Goal: Check status: Check status

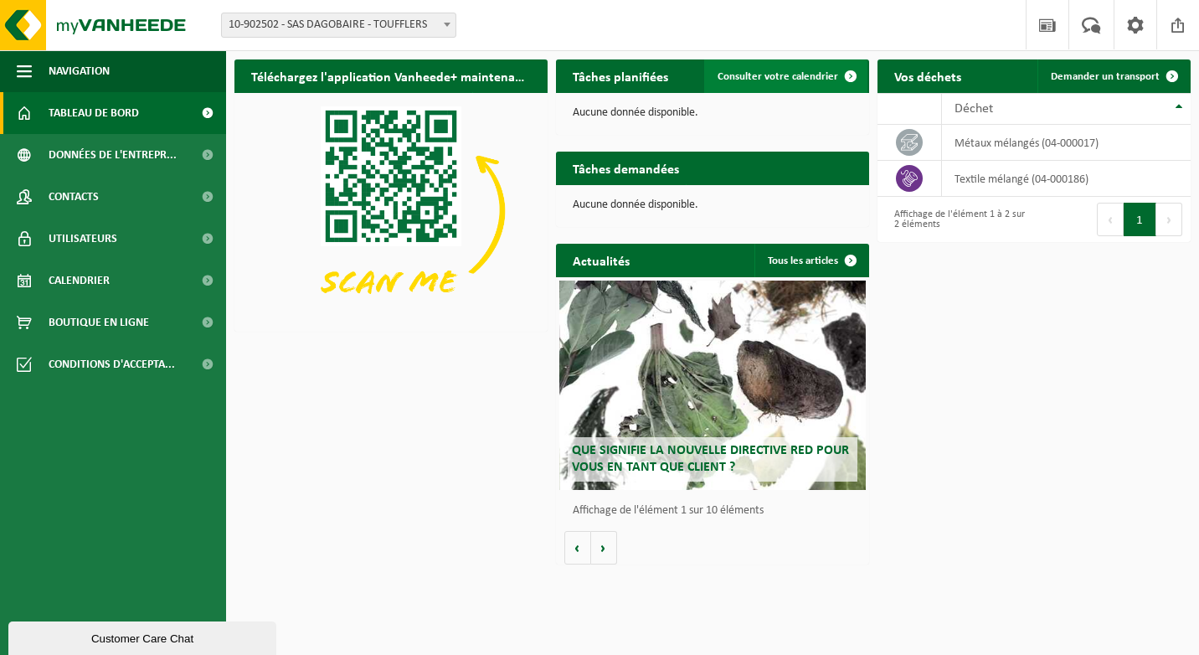
click at [756, 71] on span "Consulter votre calendrier" at bounding box center [778, 76] width 121 height 11
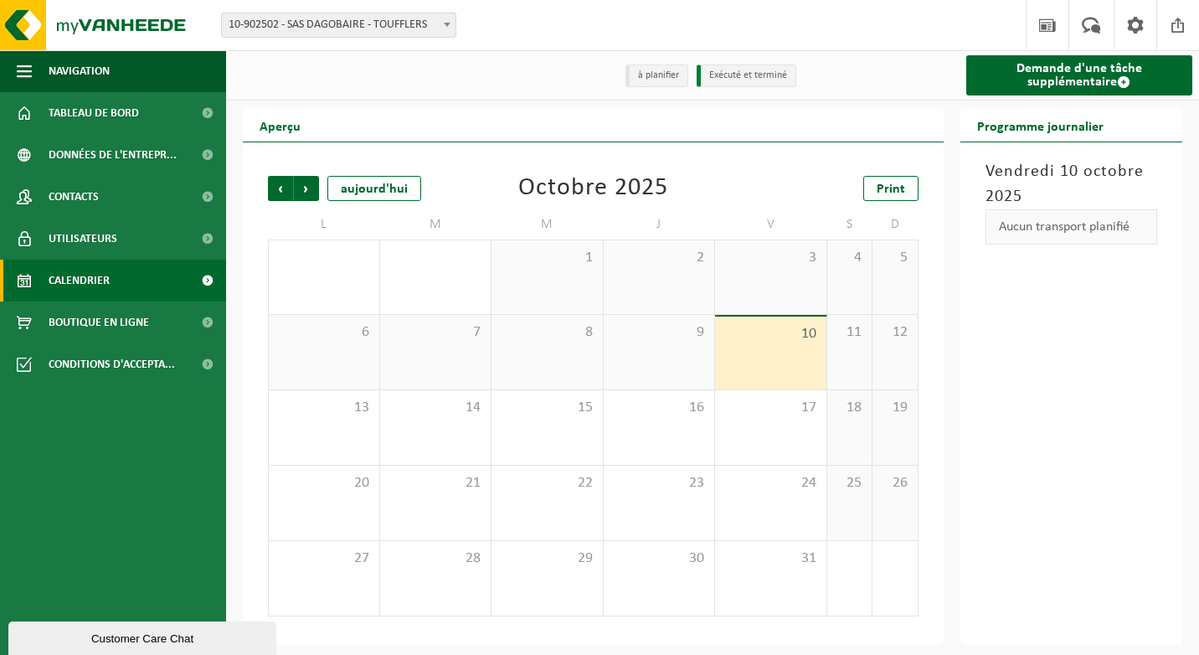
click at [660, 346] on div "9" at bounding box center [659, 352] width 111 height 75
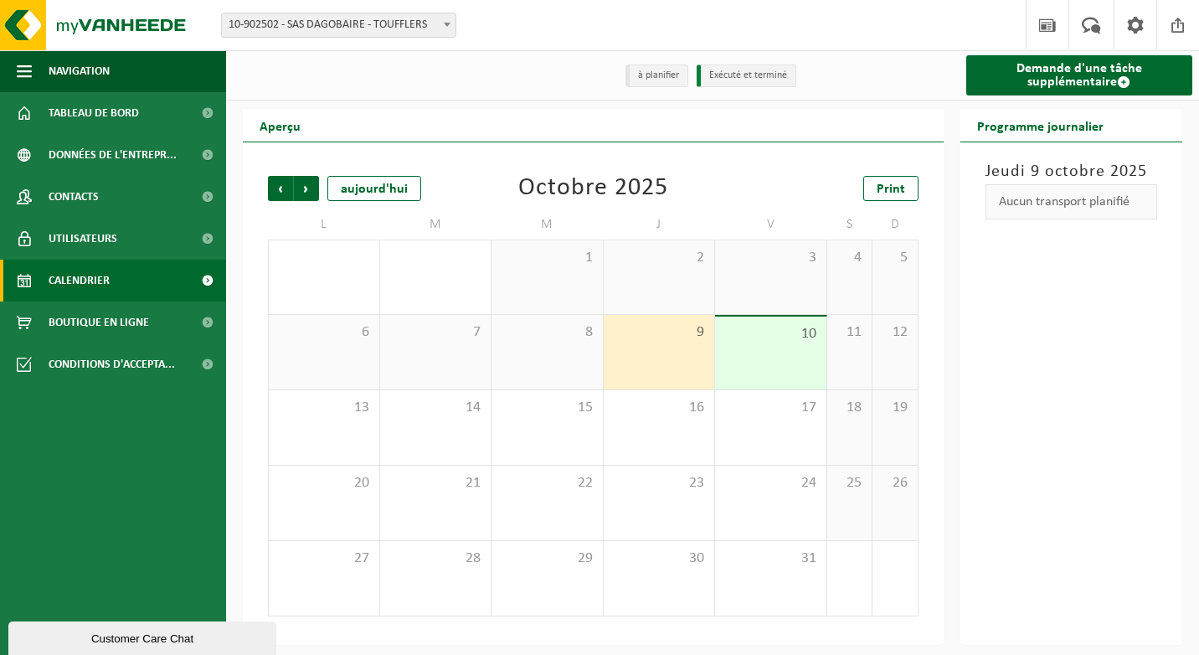
click at [660, 346] on div "9" at bounding box center [659, 352] width 111 height 75
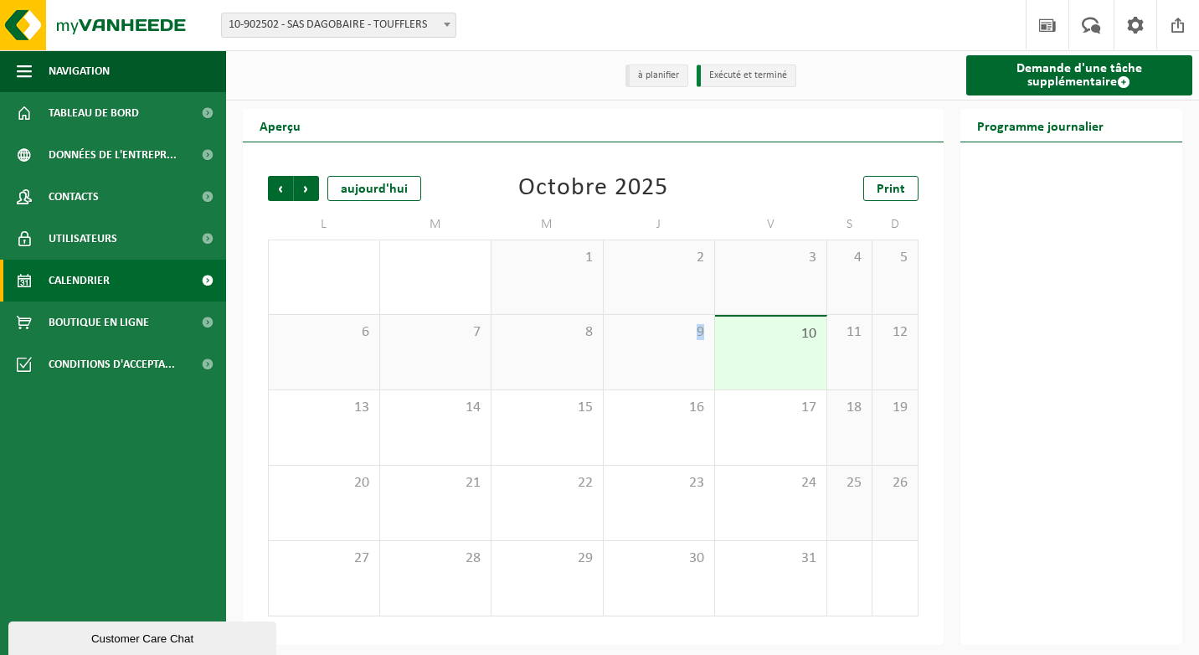
click at [660, 346] on div "9" at bounding box center [659, 352] width 111 height 75
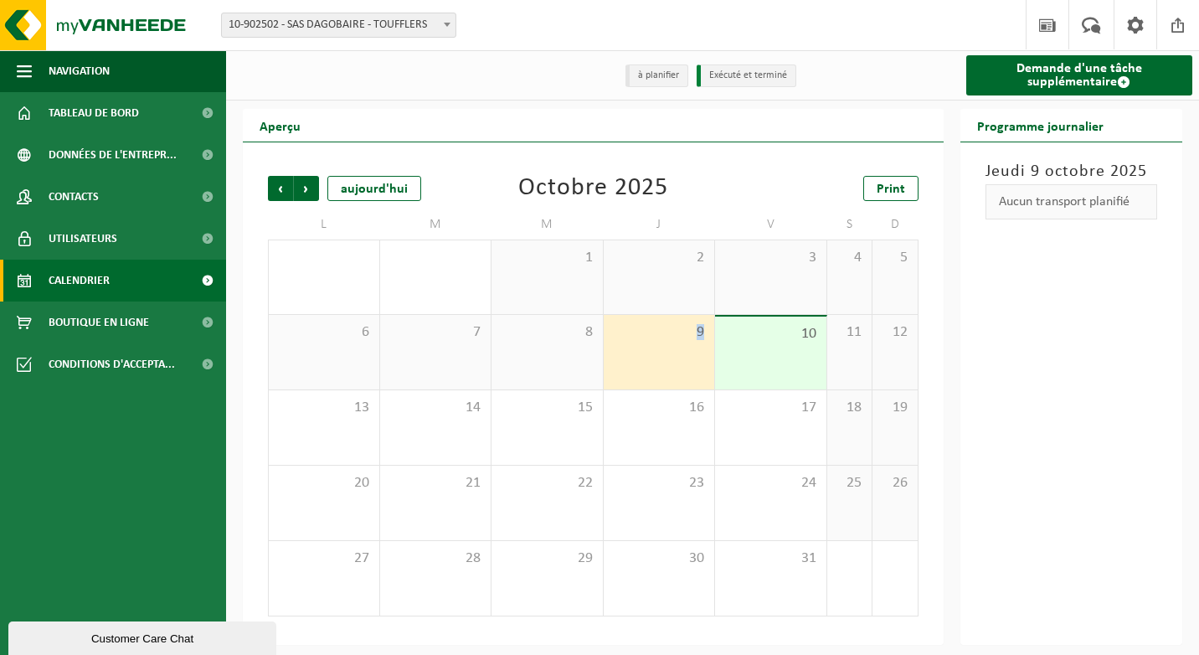
drag, startPoint x: 660, startPoint y: 346, endPoint x: 650, endPoint y: 349, distance: 10.6
click at [650, 349] on div "9" at bounding box center [659, 352] width 111 height 75
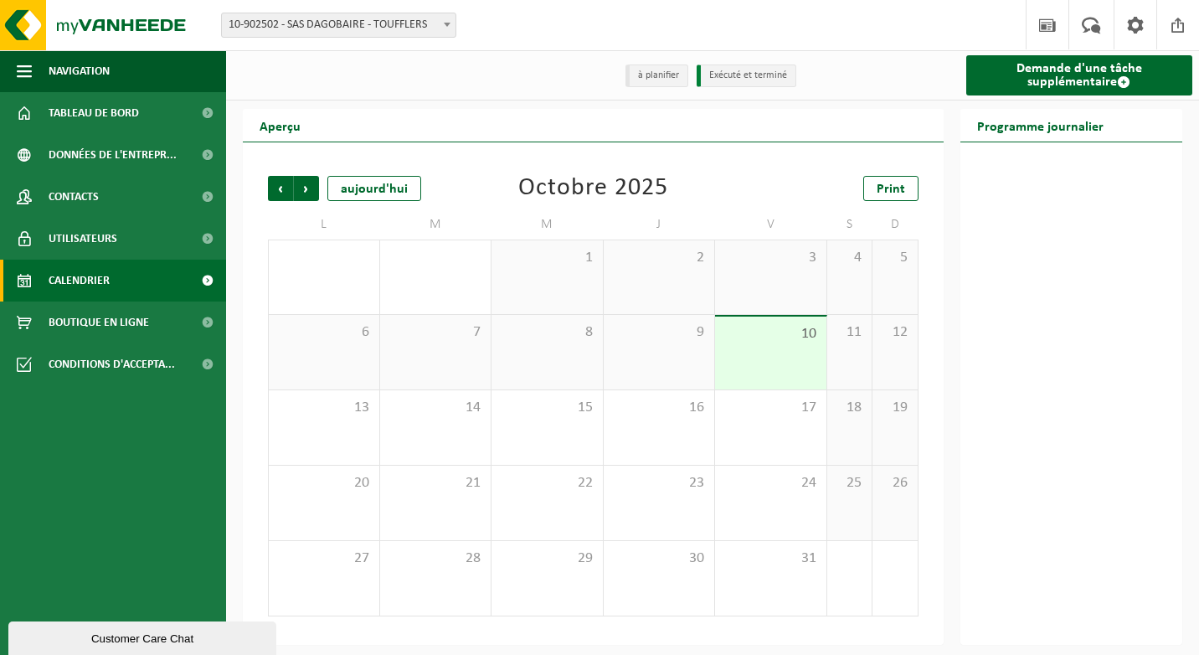
click at [650, 349] on div "9" at bounding box center [659, 352] width 111 height 75
